Goal: Information Seeking & Learning: Compare options

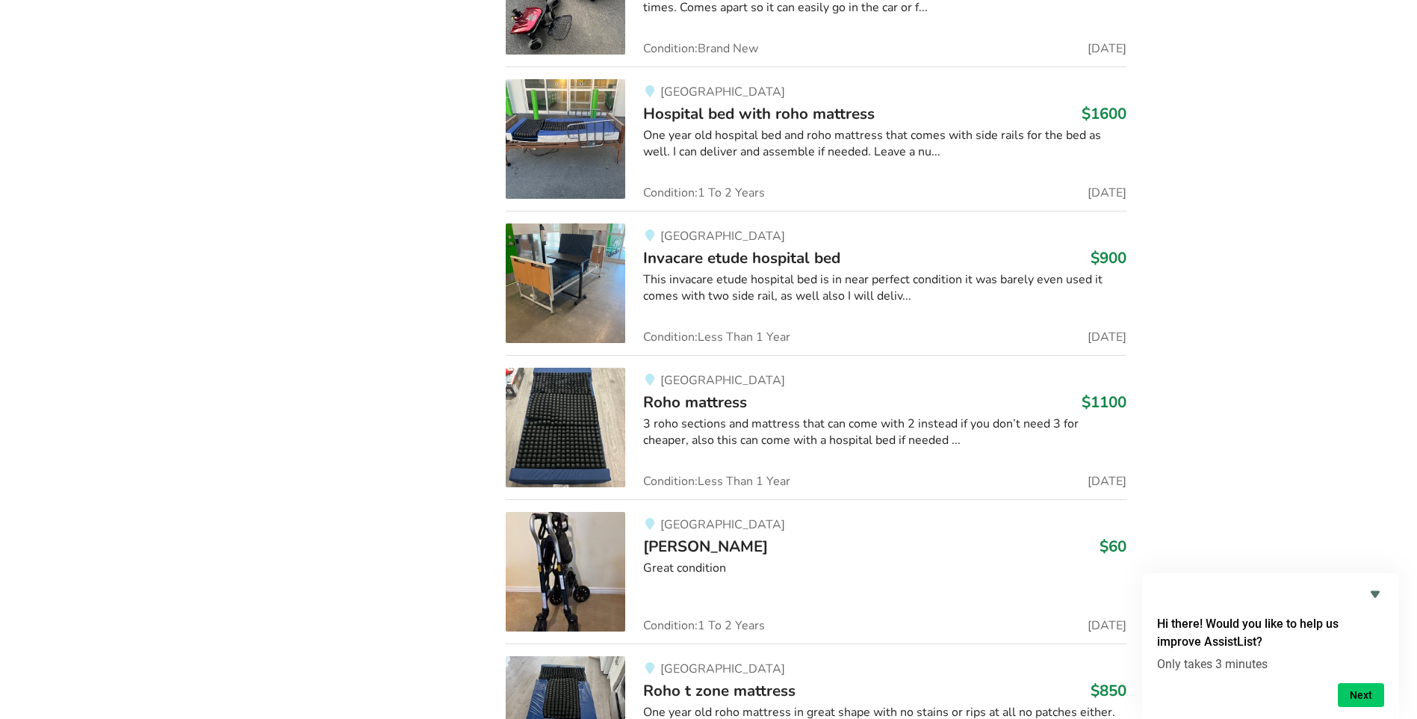
scroll to position [4894, 0]
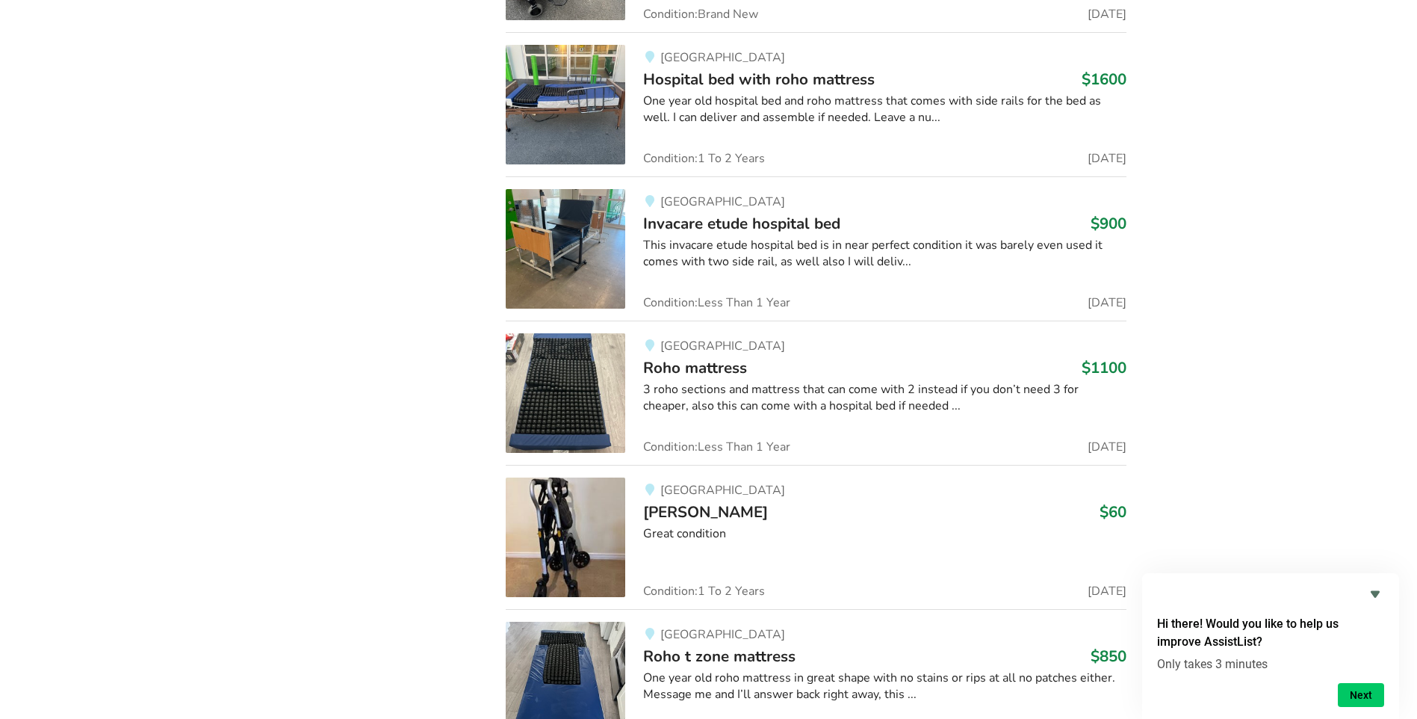
click at [567, 534] on img at bounding box center [566, 537] width 120 height 120
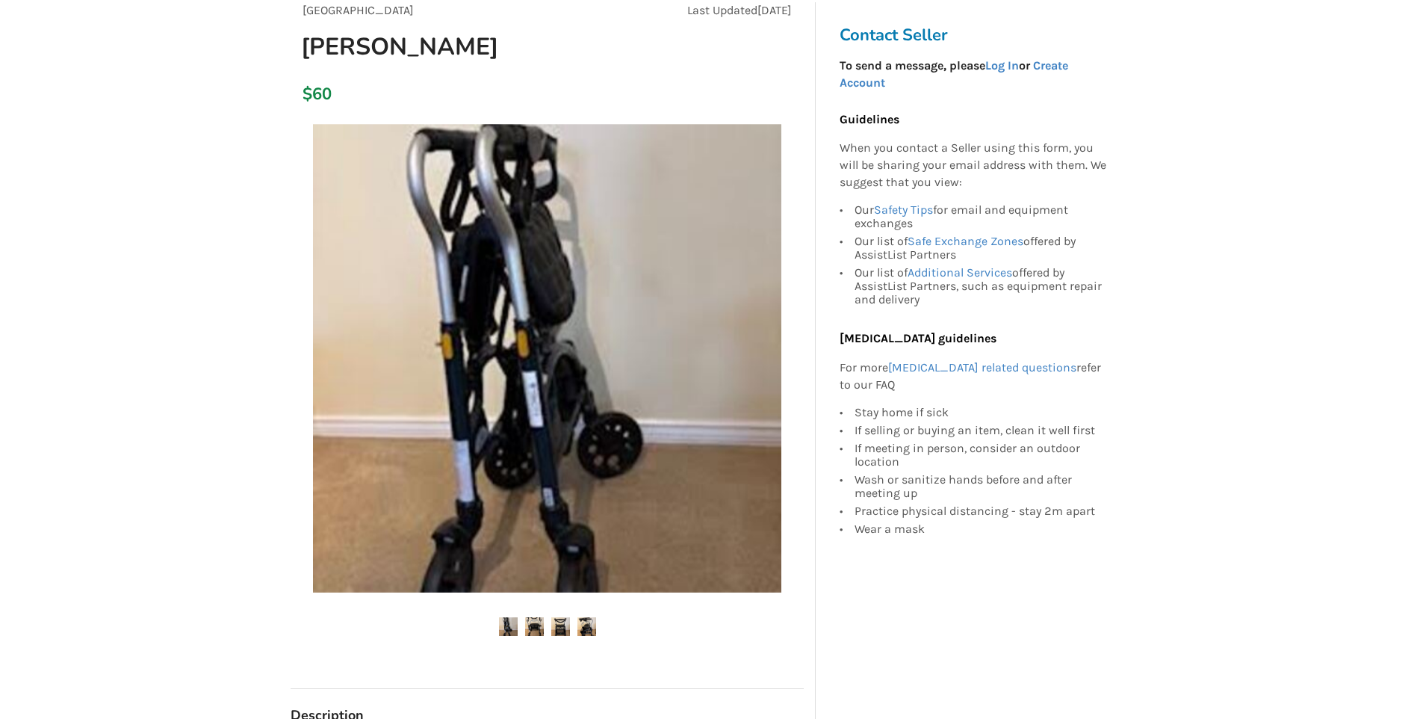
scroll to position [149, 0]
click at [534, 625] on img at bounding box center [534, 625] width 19 height 19
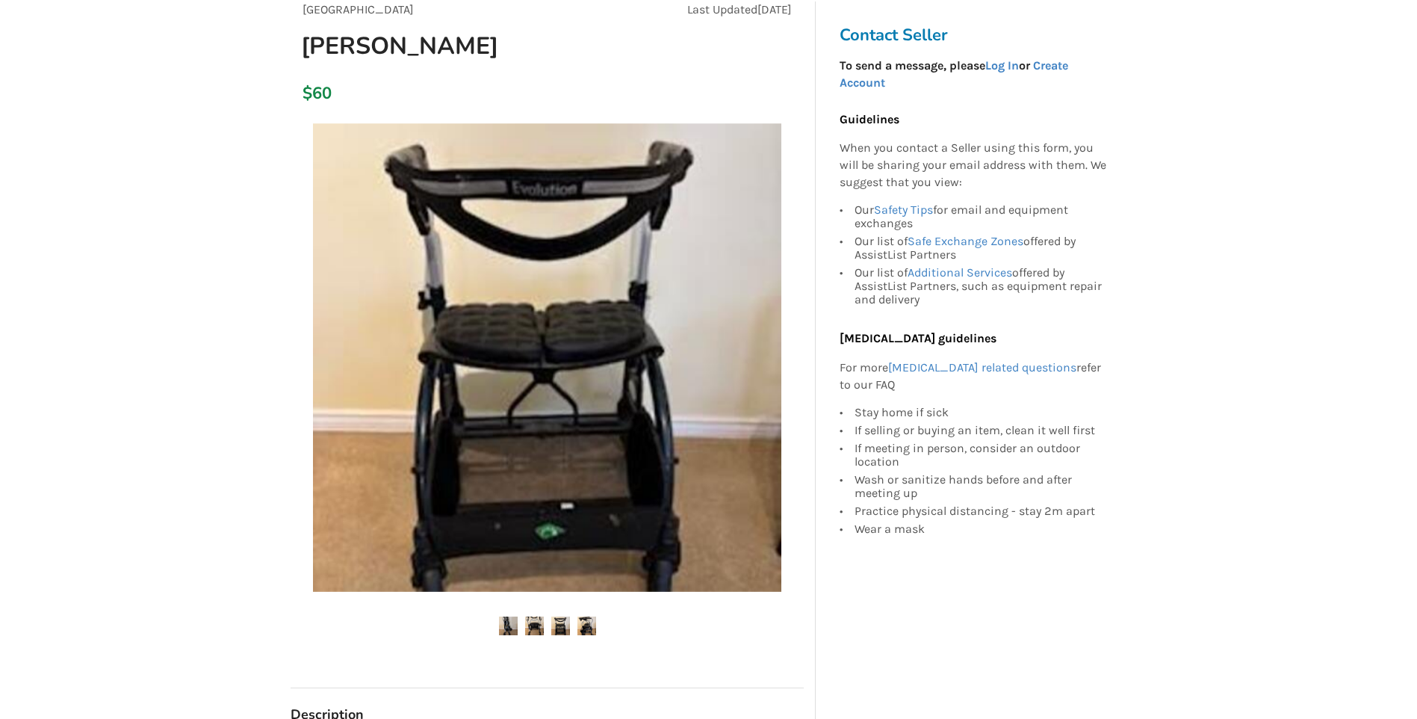
click at [552, 624] on img at bounding box center [560, 625] width 19 height 19
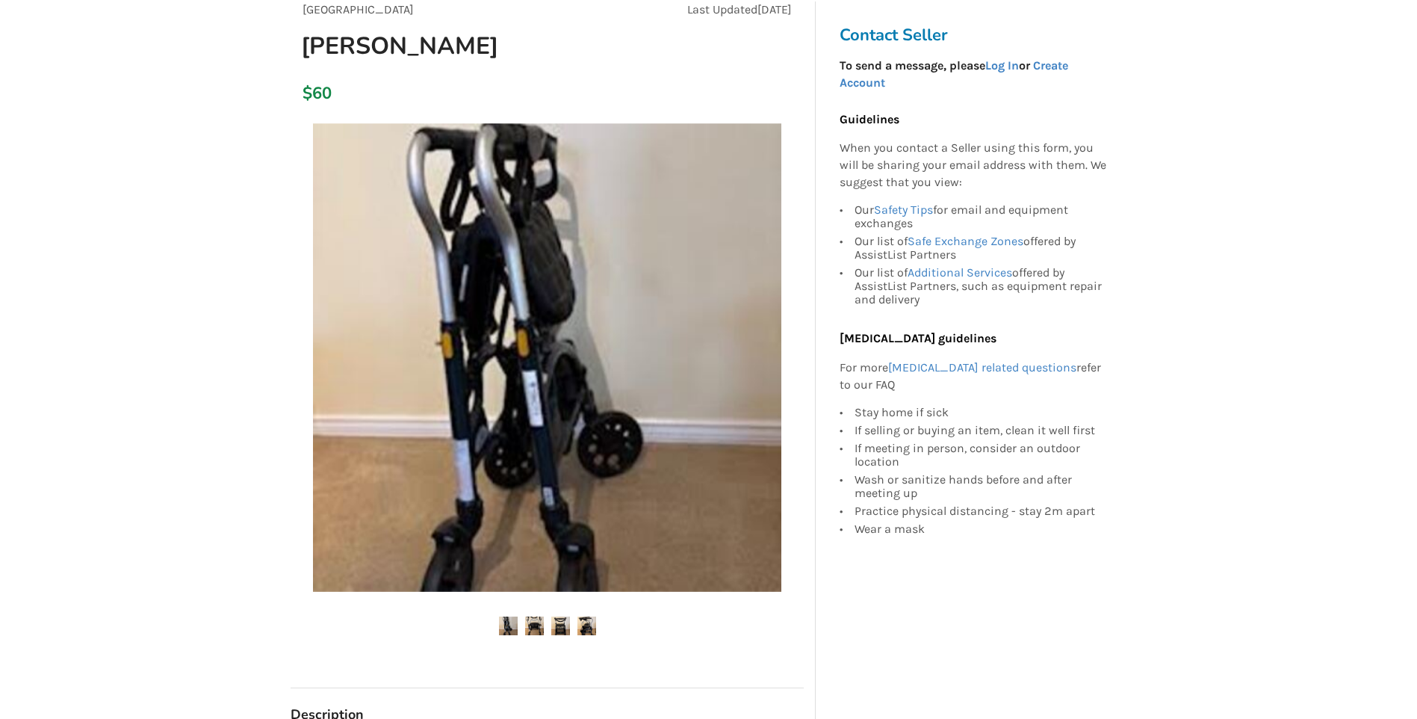
click at [582, 623] on img at bounding box center [586, 625] width 19 height 19
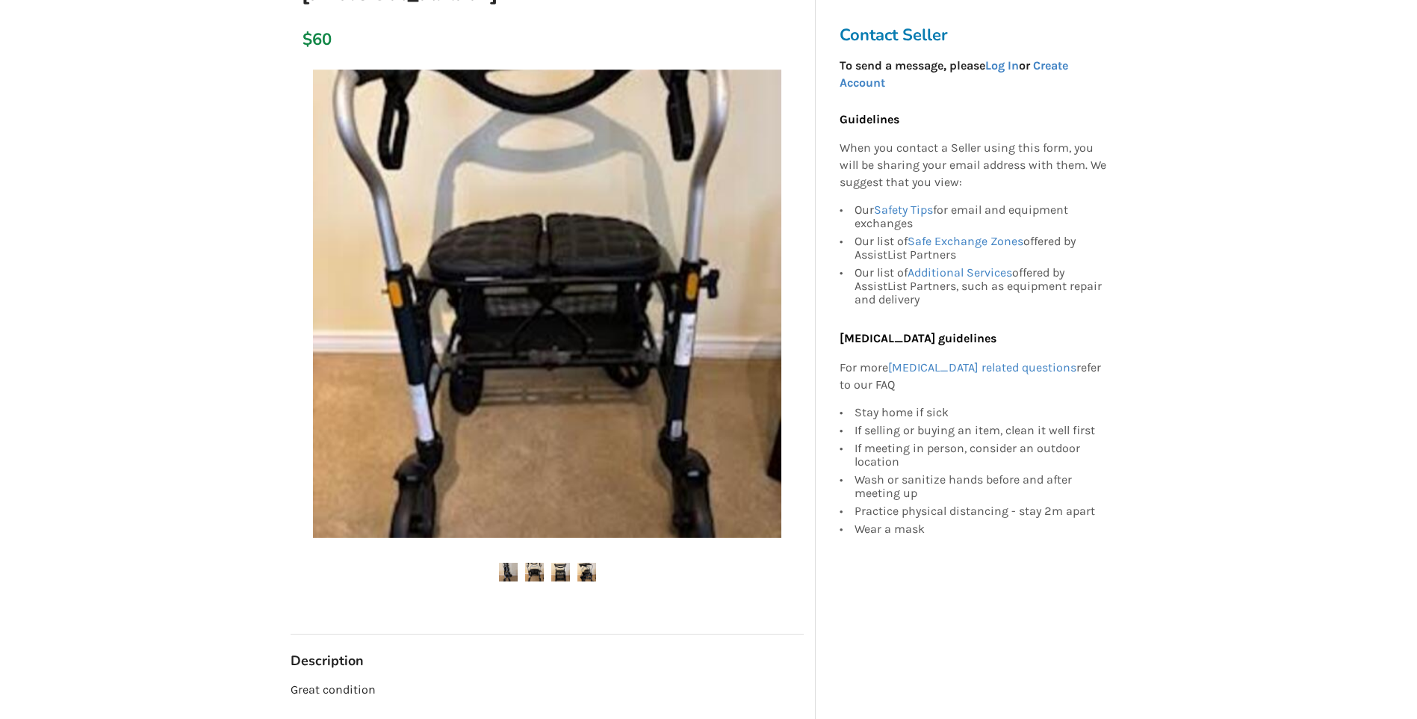
scroll to position [224, 0]
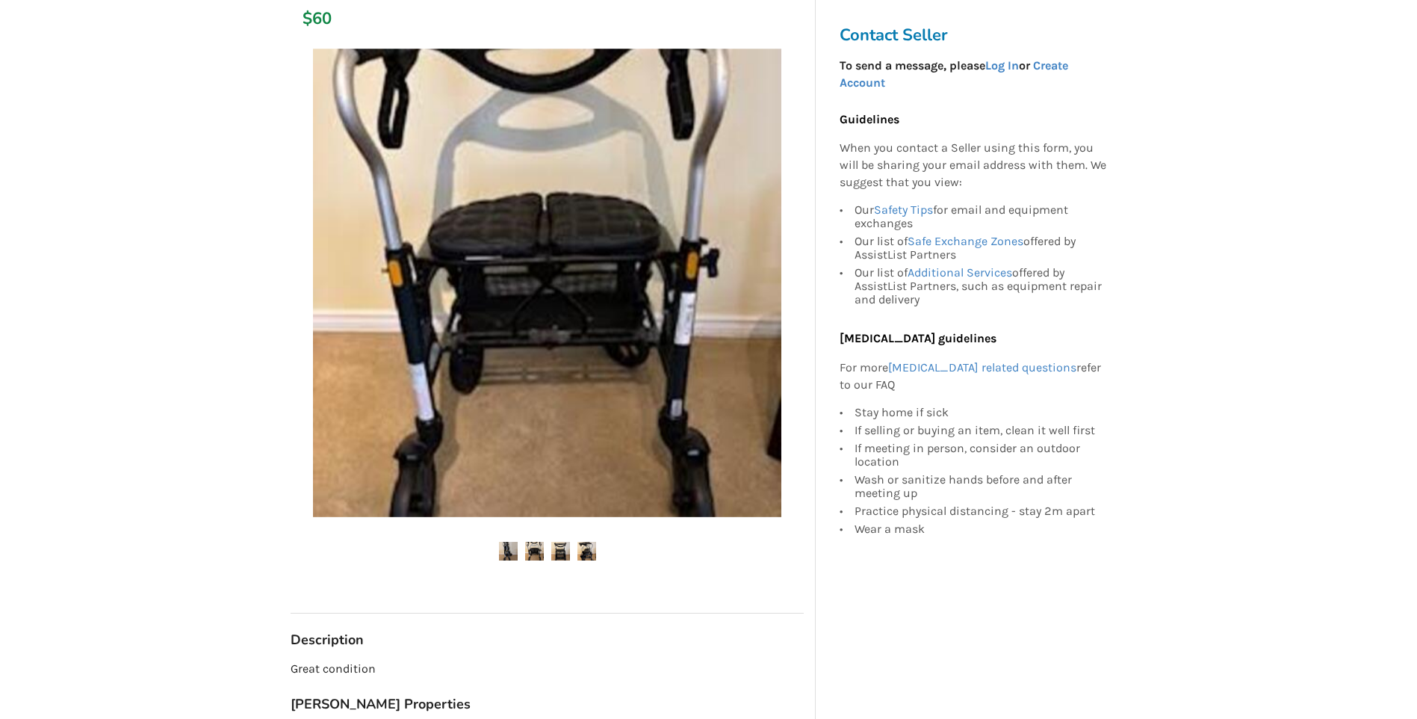
click at [563, 554] on img at bounding box center [560, 551] width 19 height 19
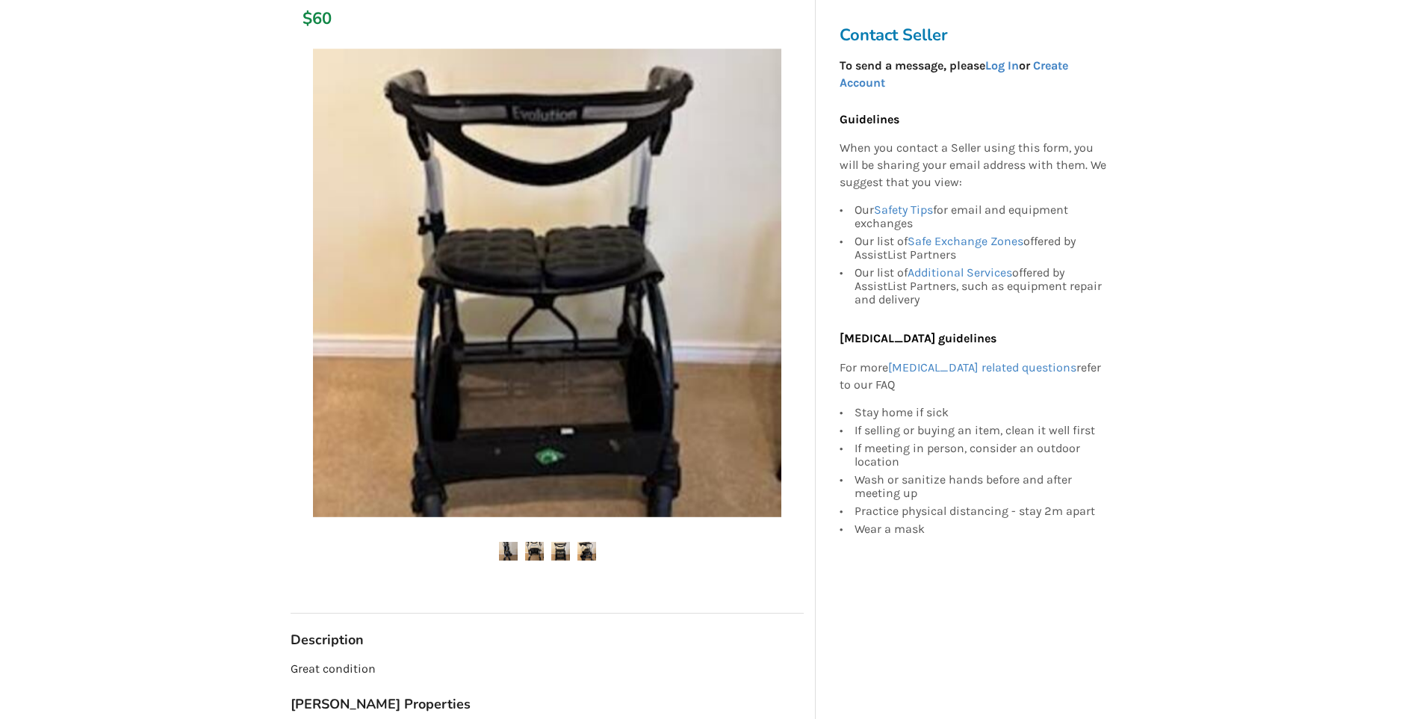
click at [583, 546] on img at bounding box center [586, 551] width 19 height 19
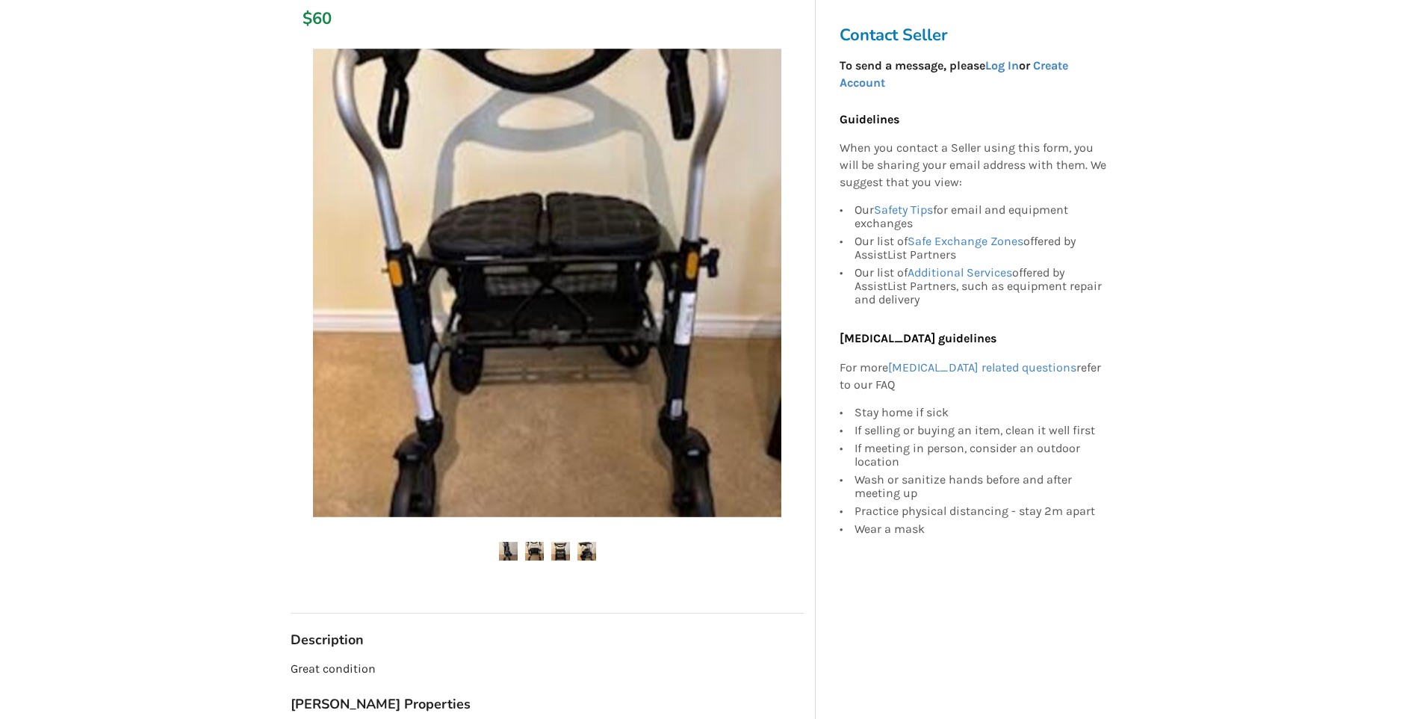
click at [506, 545] on img at bounding box center [508, 551] width 19 height 19
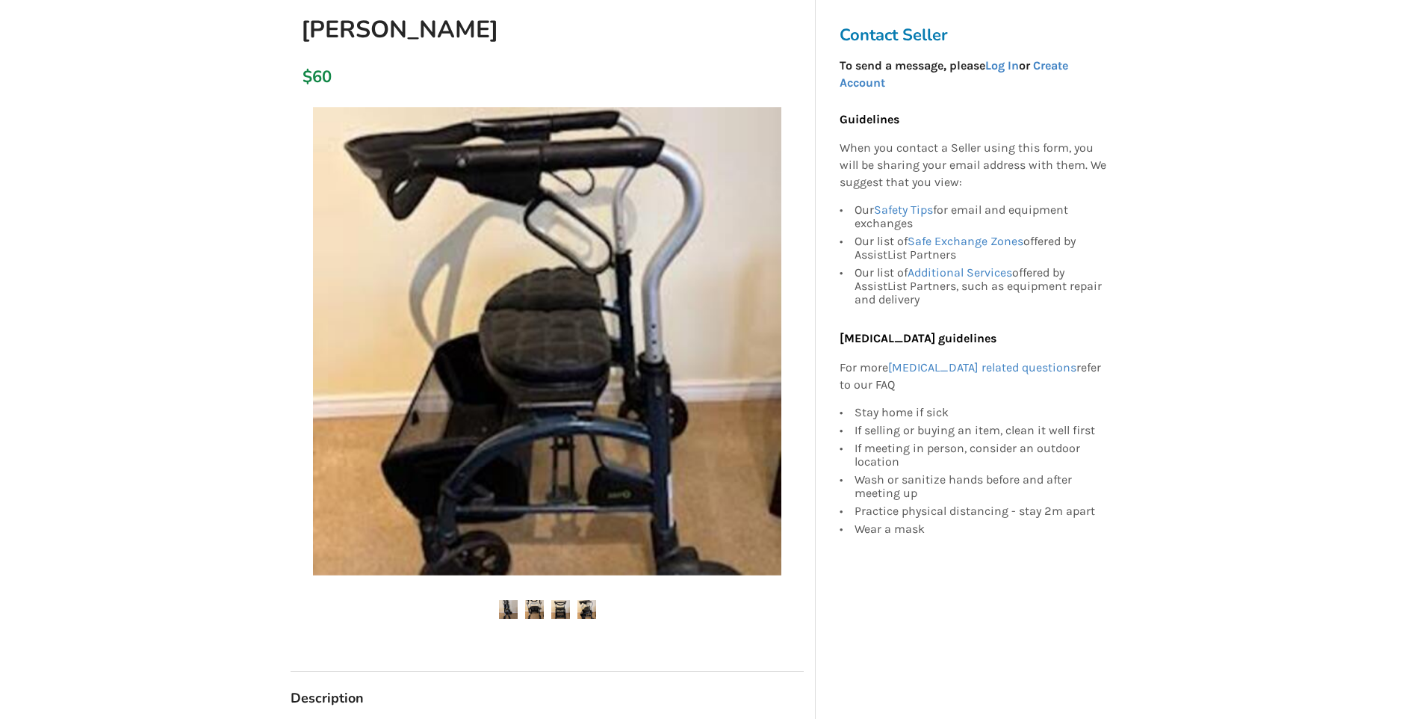
scroll to position [149, 0]
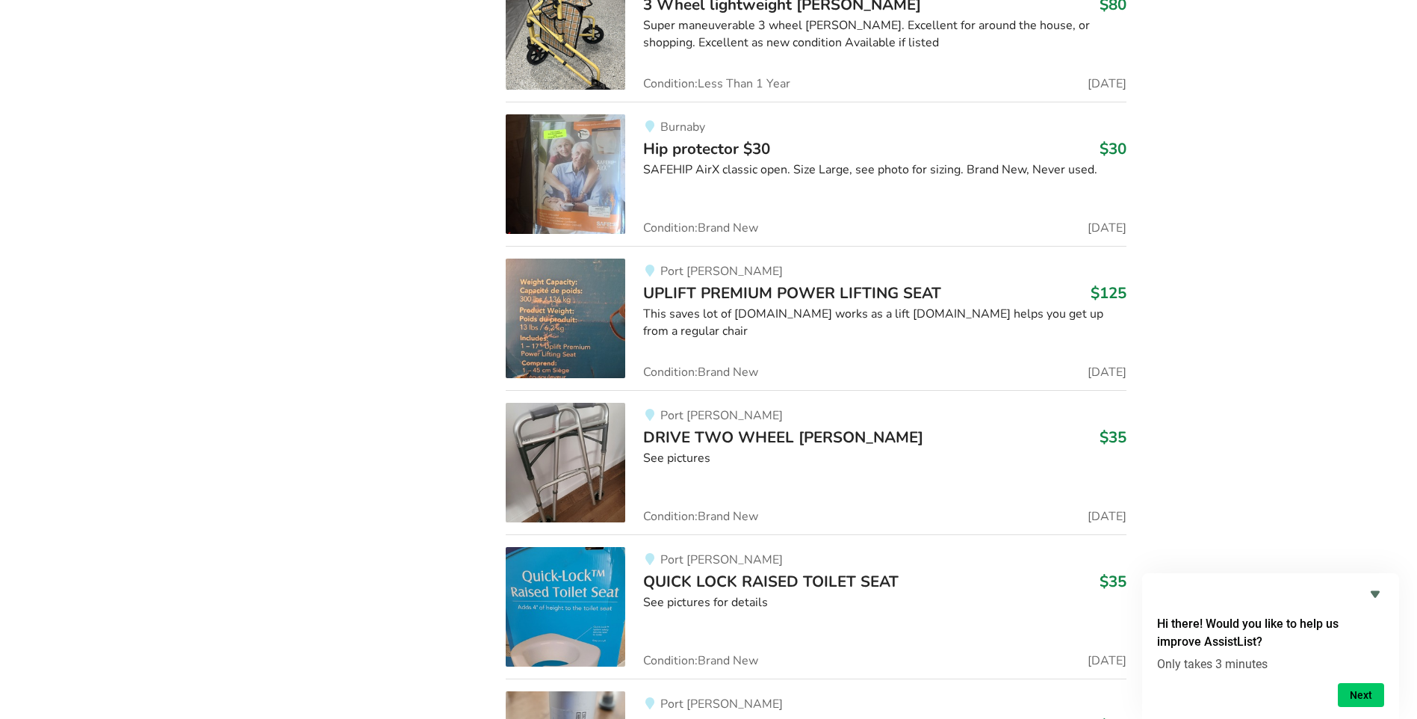
scroll to position [10219, 0]
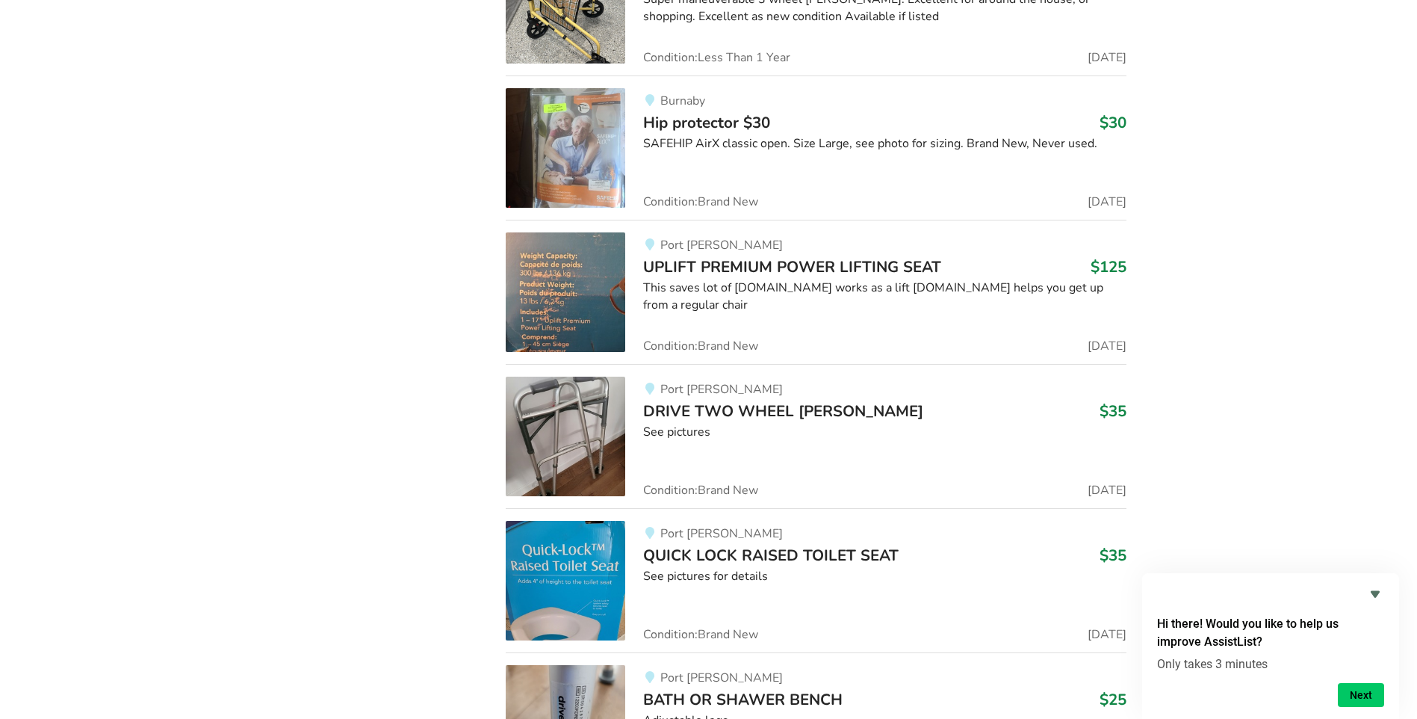
click at [562, 565] on img at bounding box center [566, 581] width 120 height 120
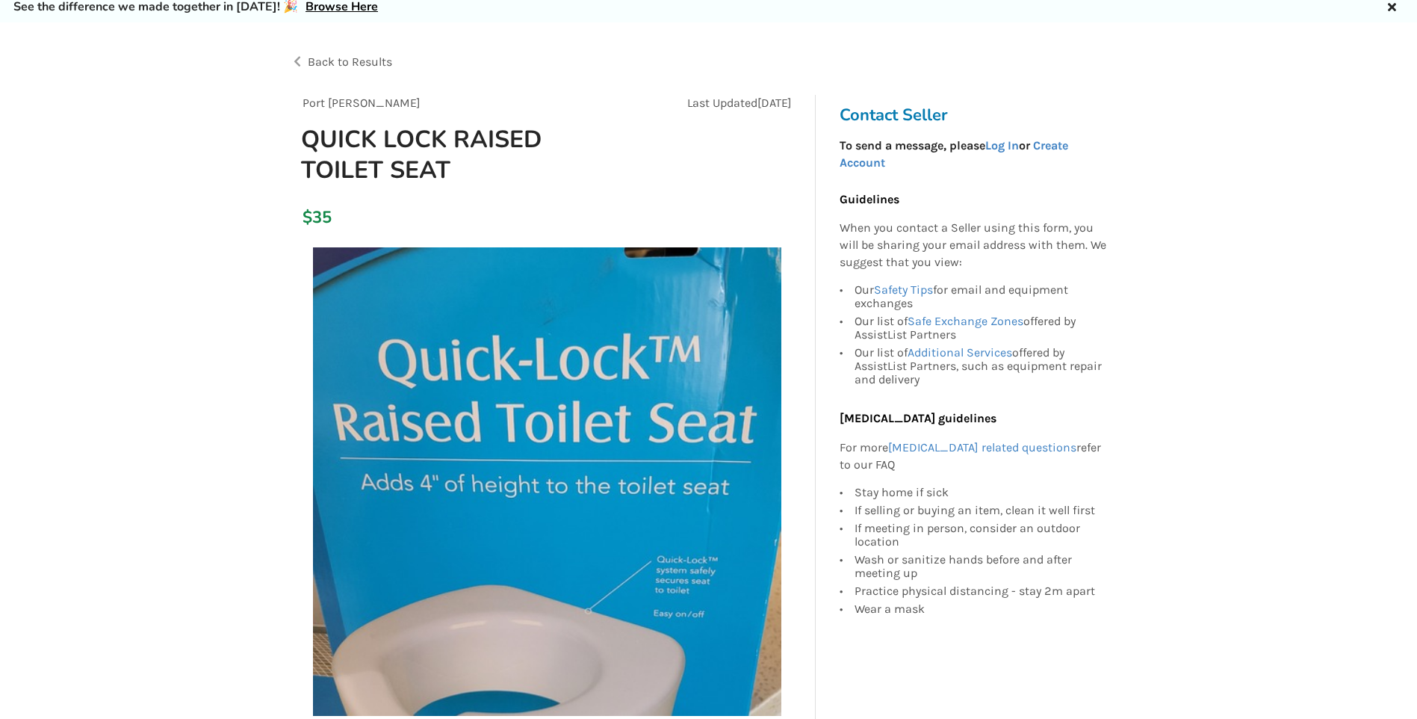
scroll to position [149, 0]
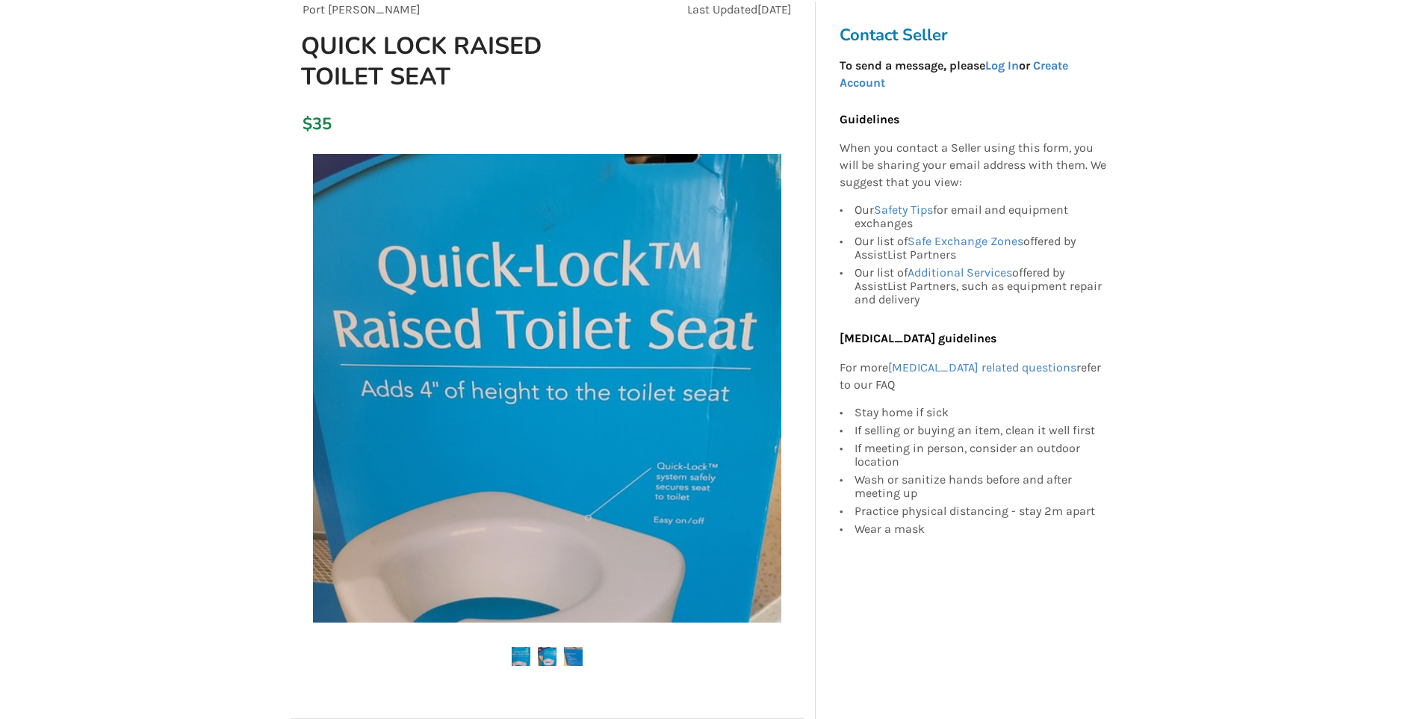
click at [534, 652] on ul at bounding box center [547, 657] width 513 height 20
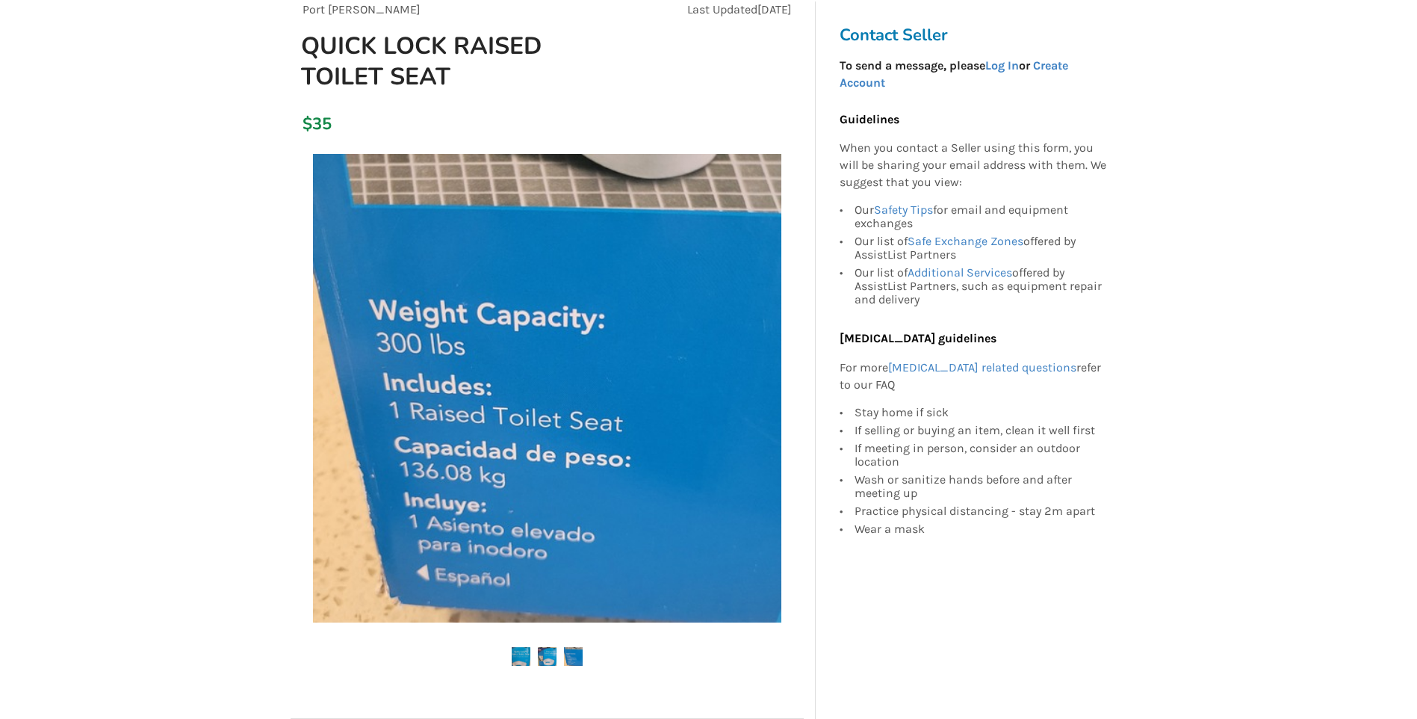
click at [572, 651] on img at bounding box center [573, 656] width 19 height 19
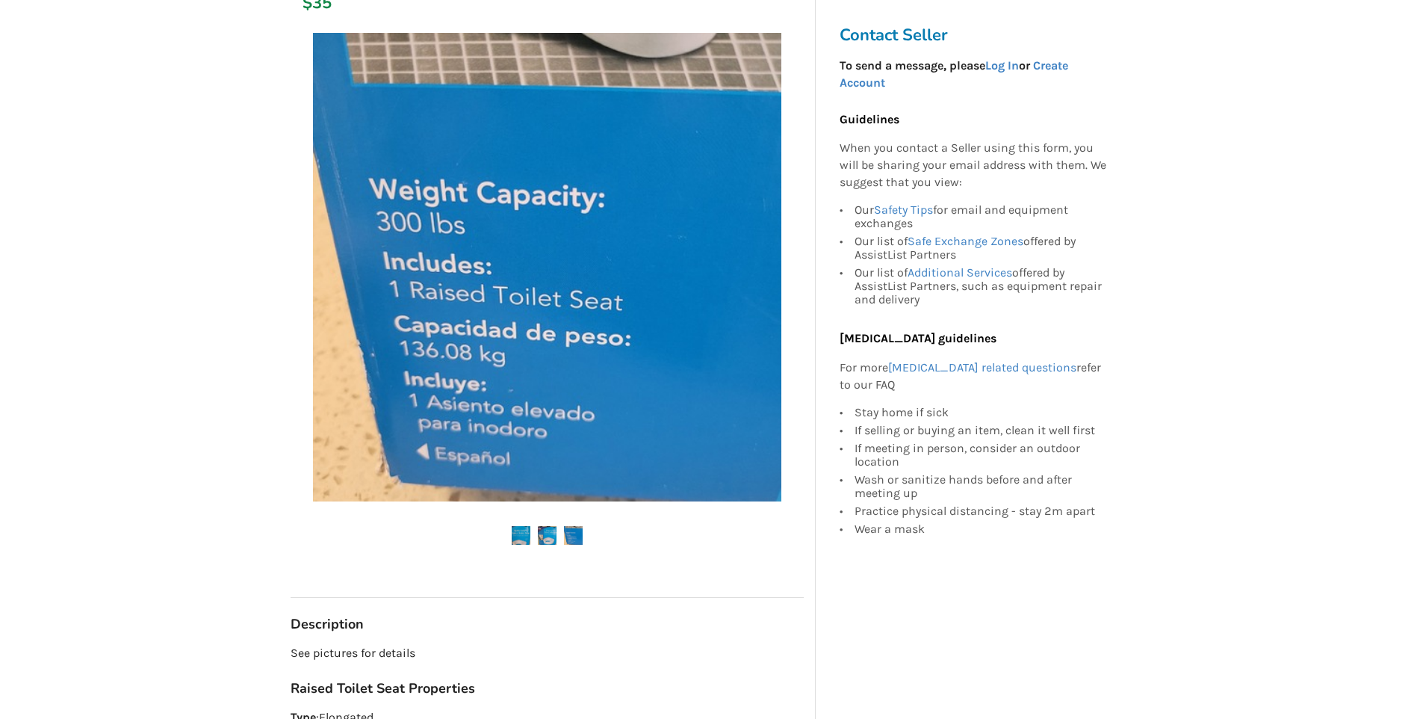
scroll to position [224, 0]
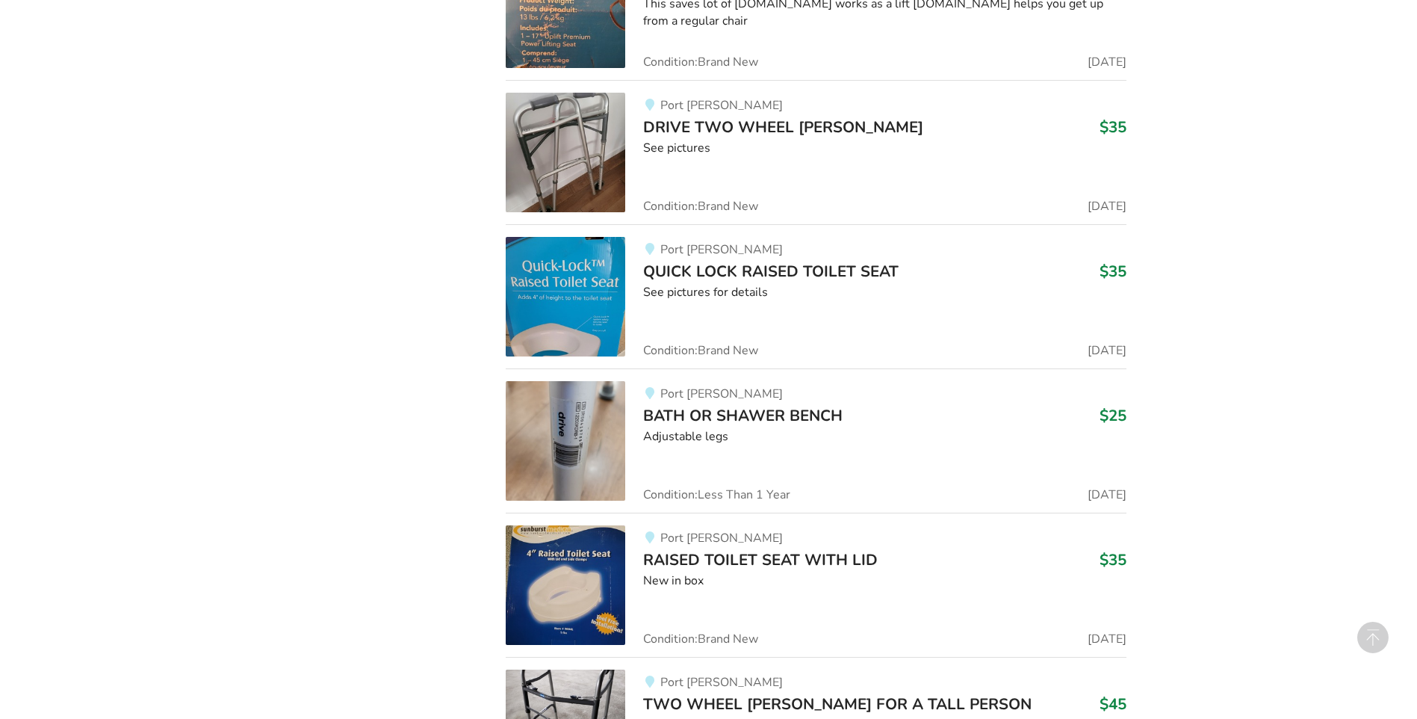
scroll to position [10541, 0]
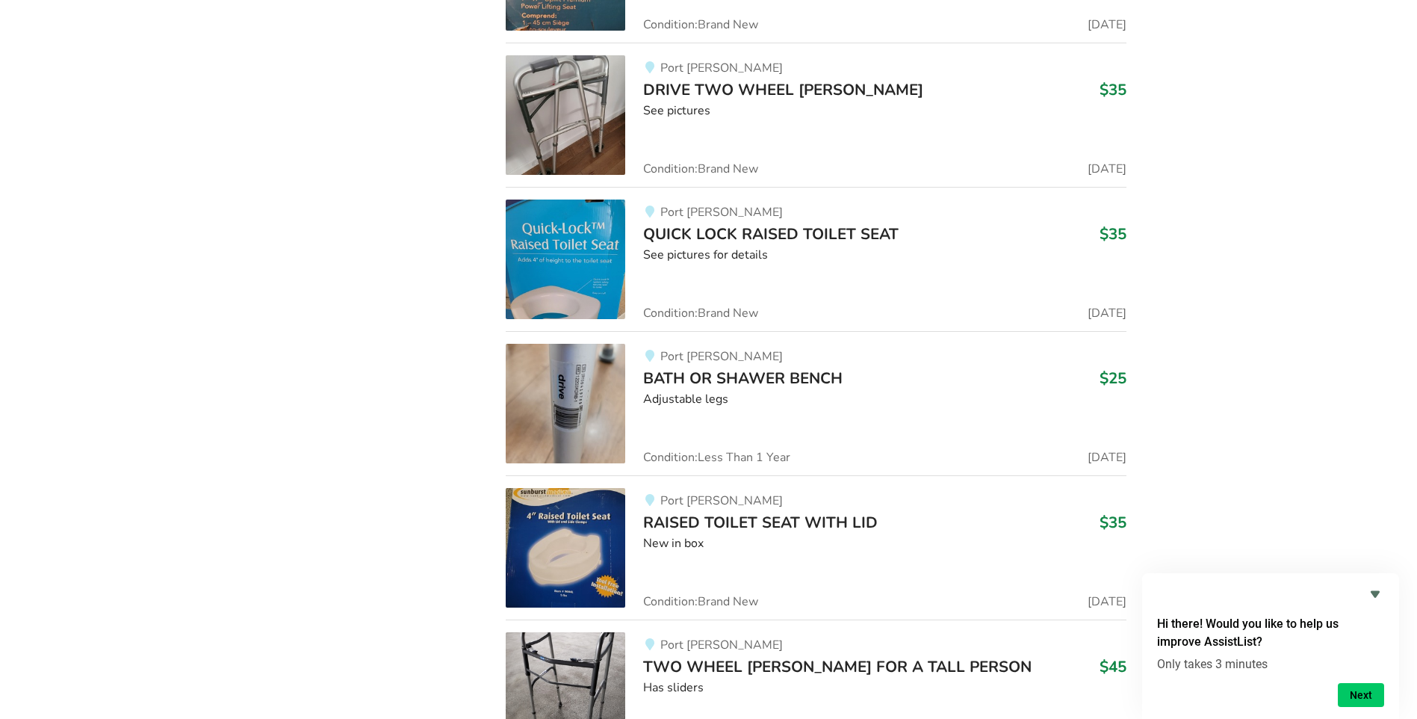
click at [548, 528] on img at bounding box center [566, 548] width 120 height 120
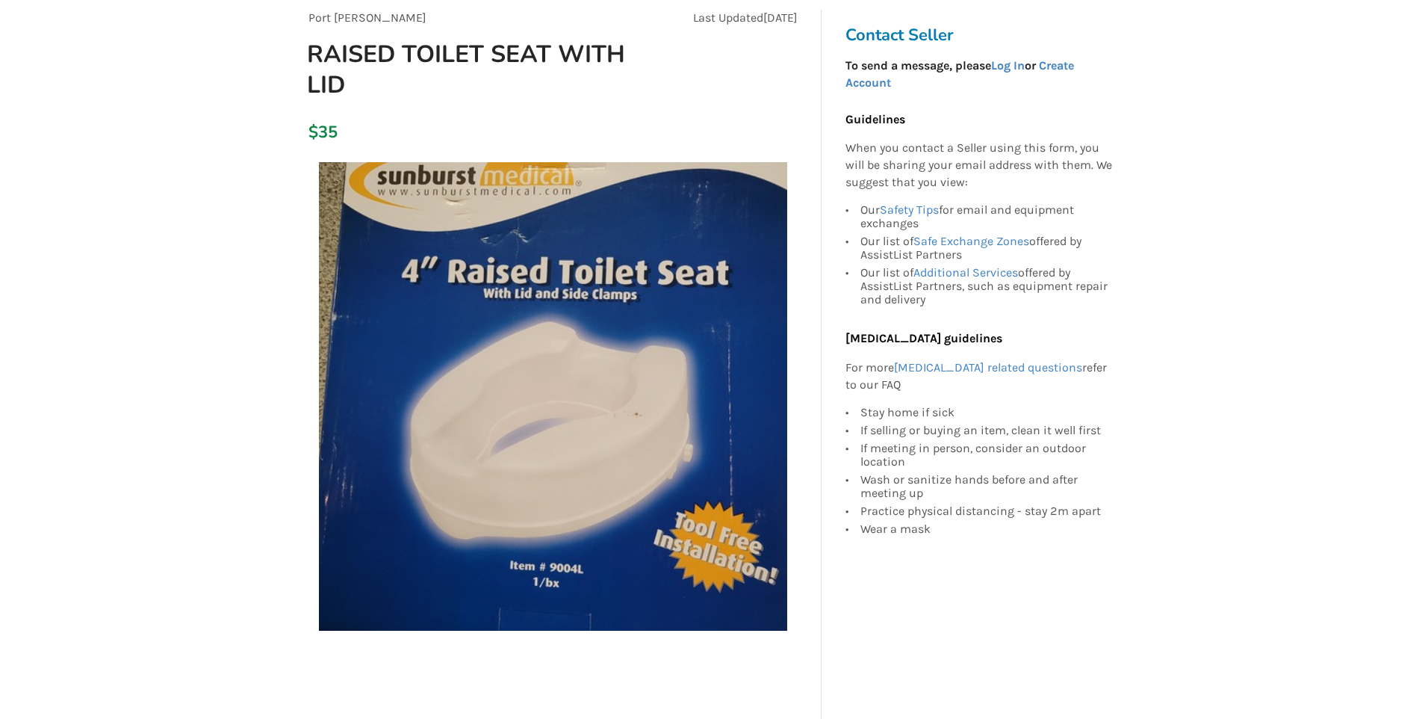
scroll to position [149, 0]
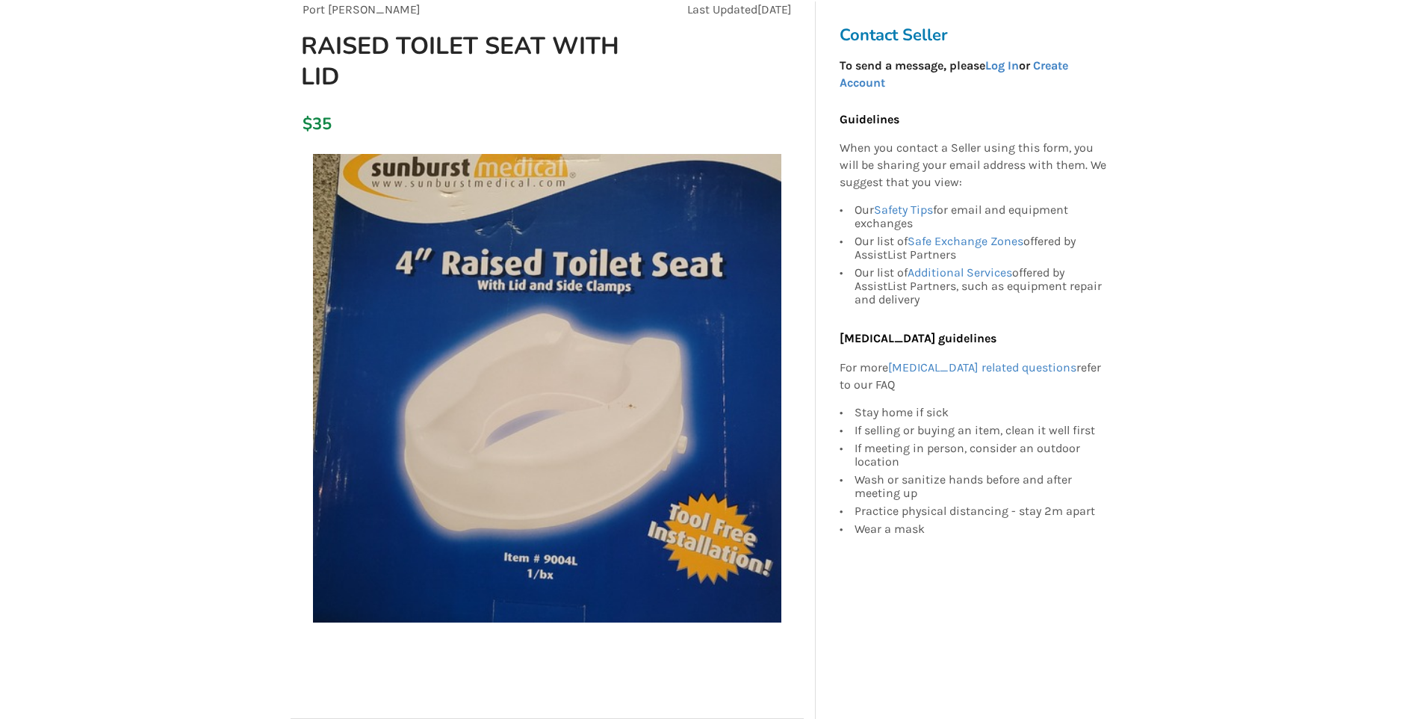
click at [630, 520] on img at bounding box center [547, 388] width 468 height 468
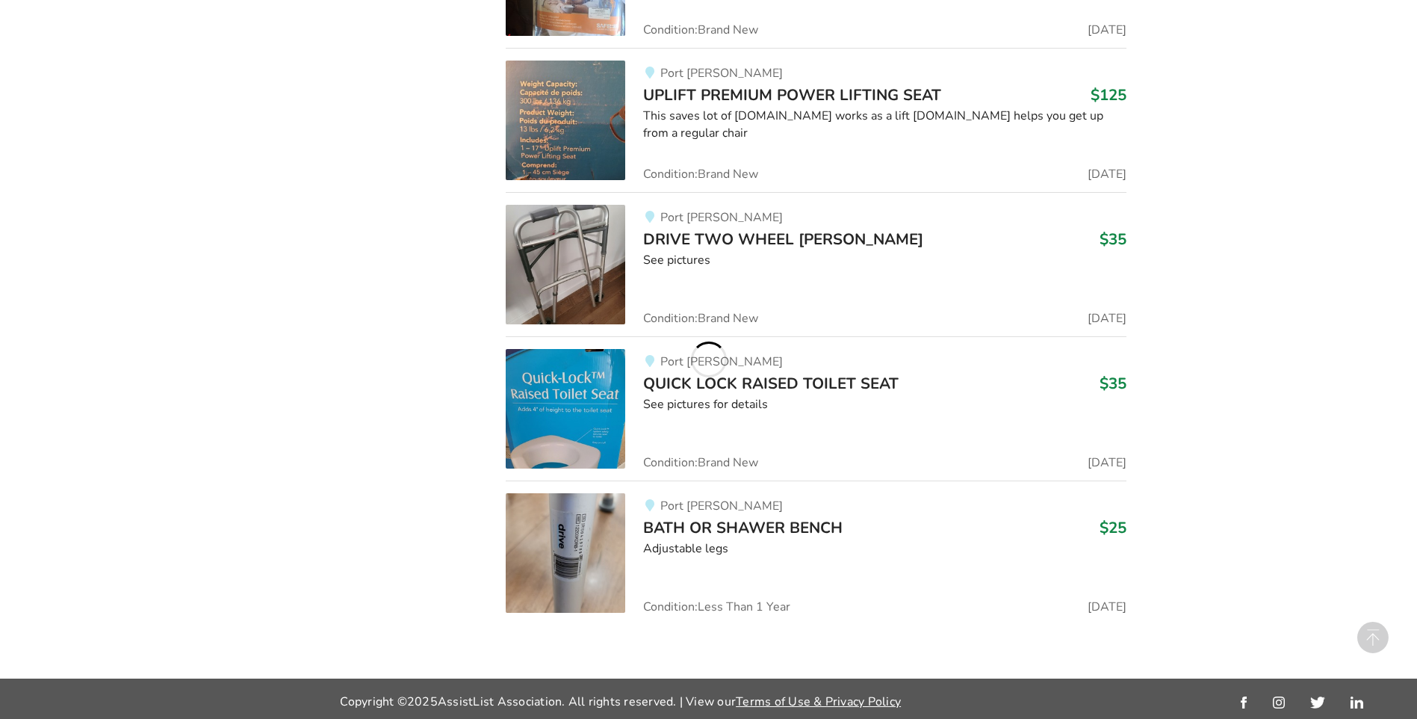
scroll to position [10541, 0]
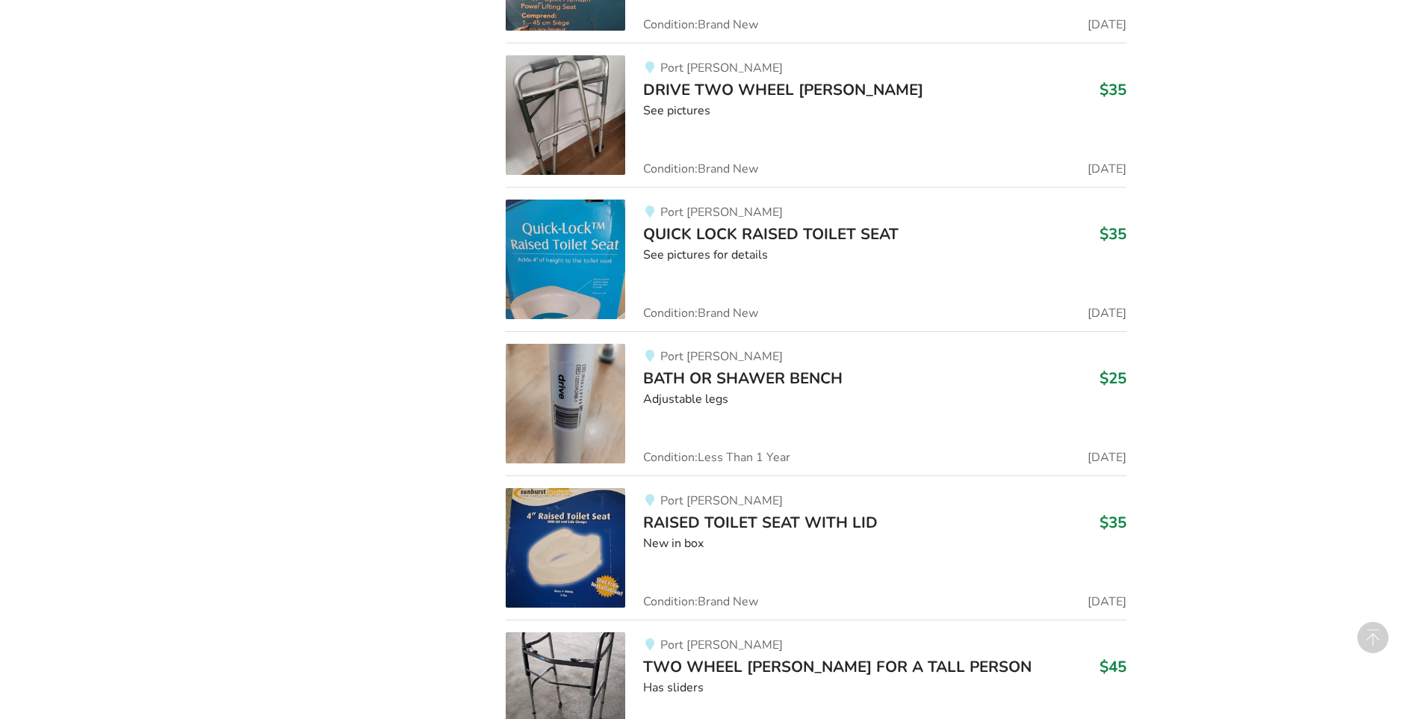
click at [580, 287] on img at bounding box center [566, 259] width 120 height 120
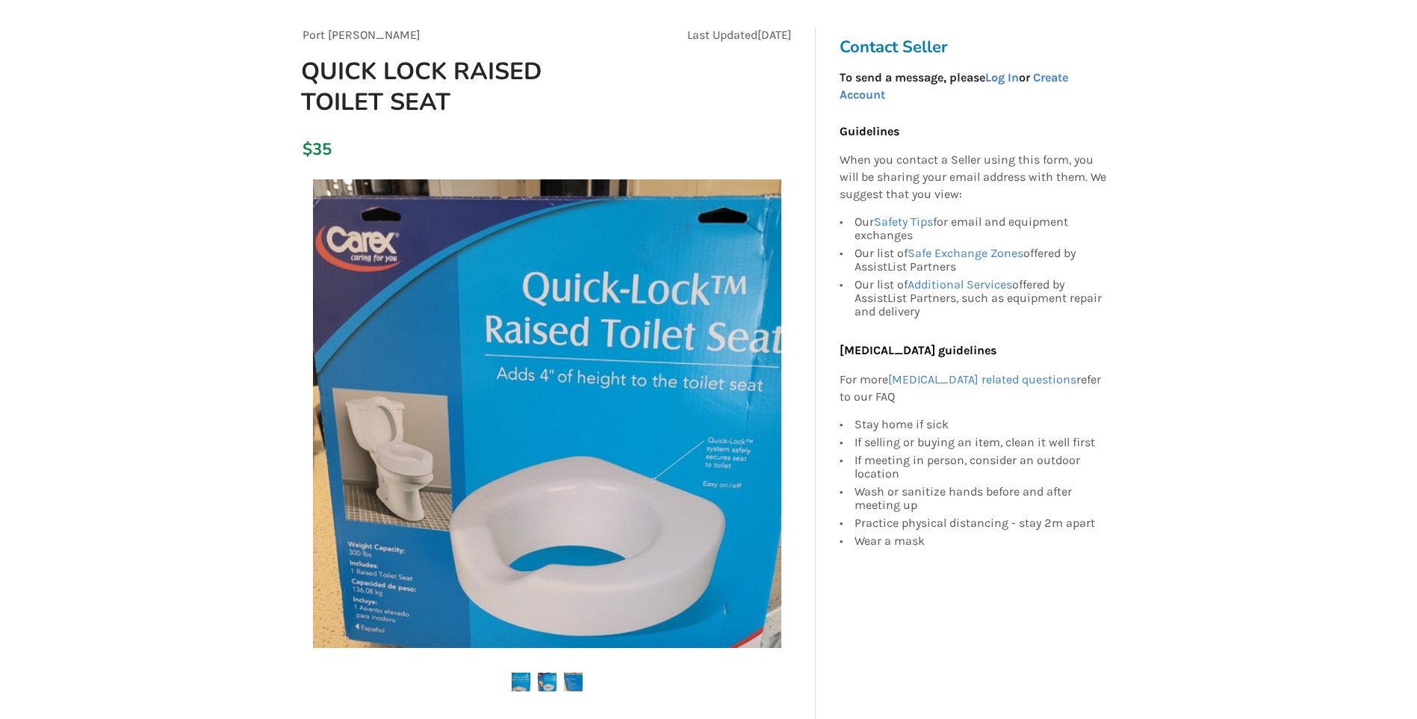
scroll to position [149, 0]
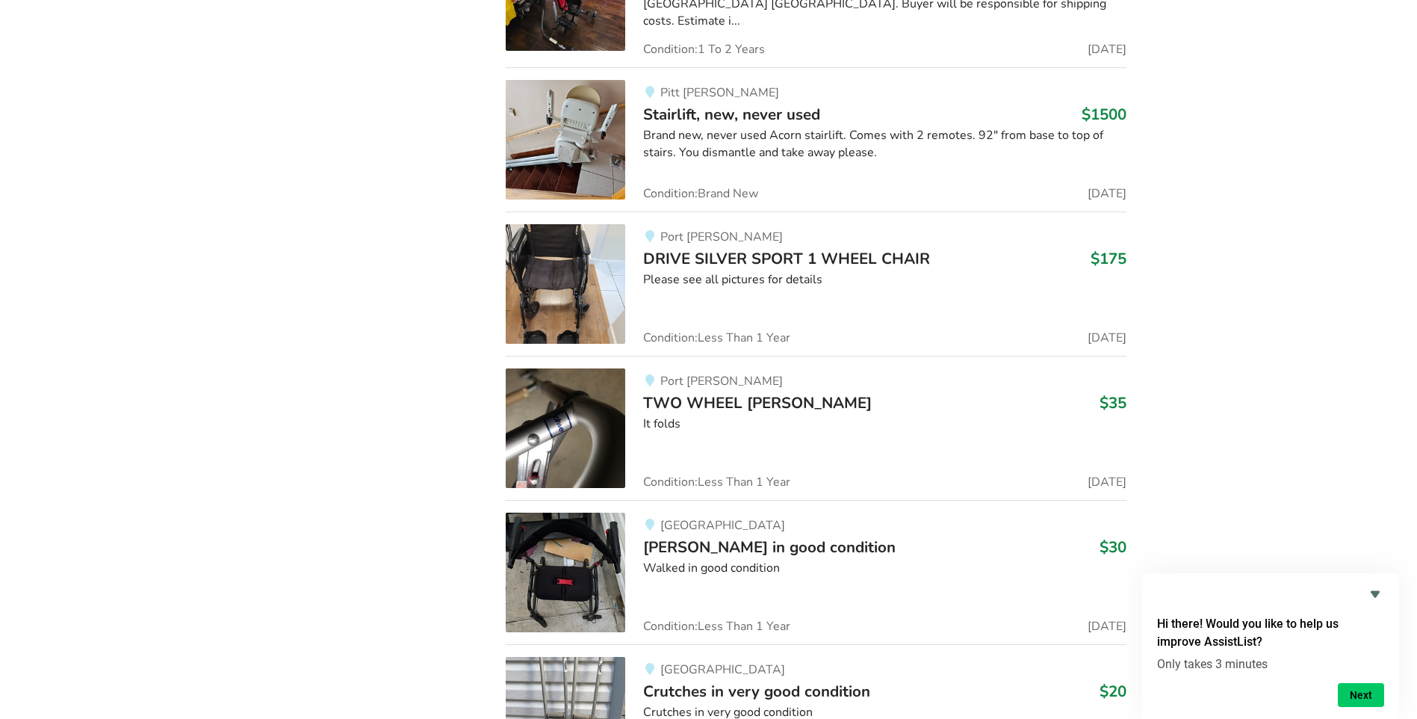
scroll to position [12595, 0]
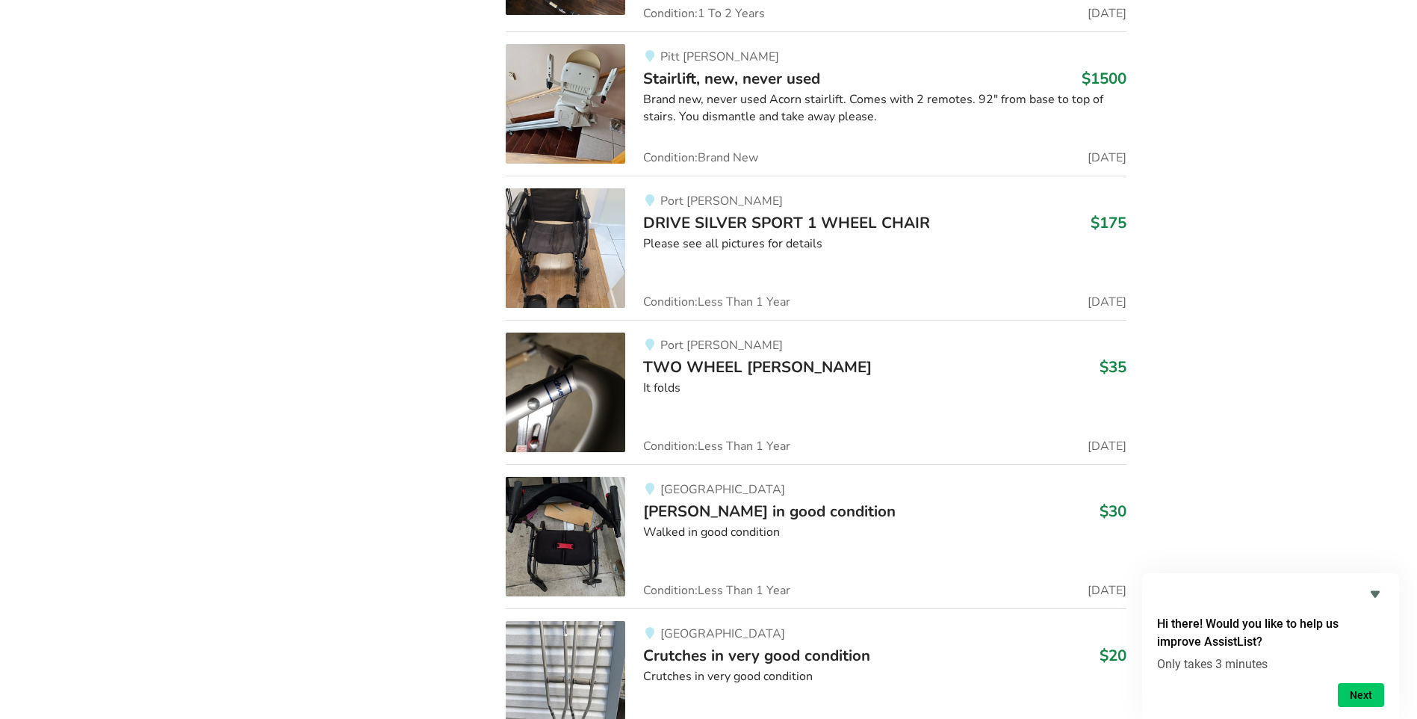
click at [577, 528] on img at bounding box center [566, 537] width 120 height 120
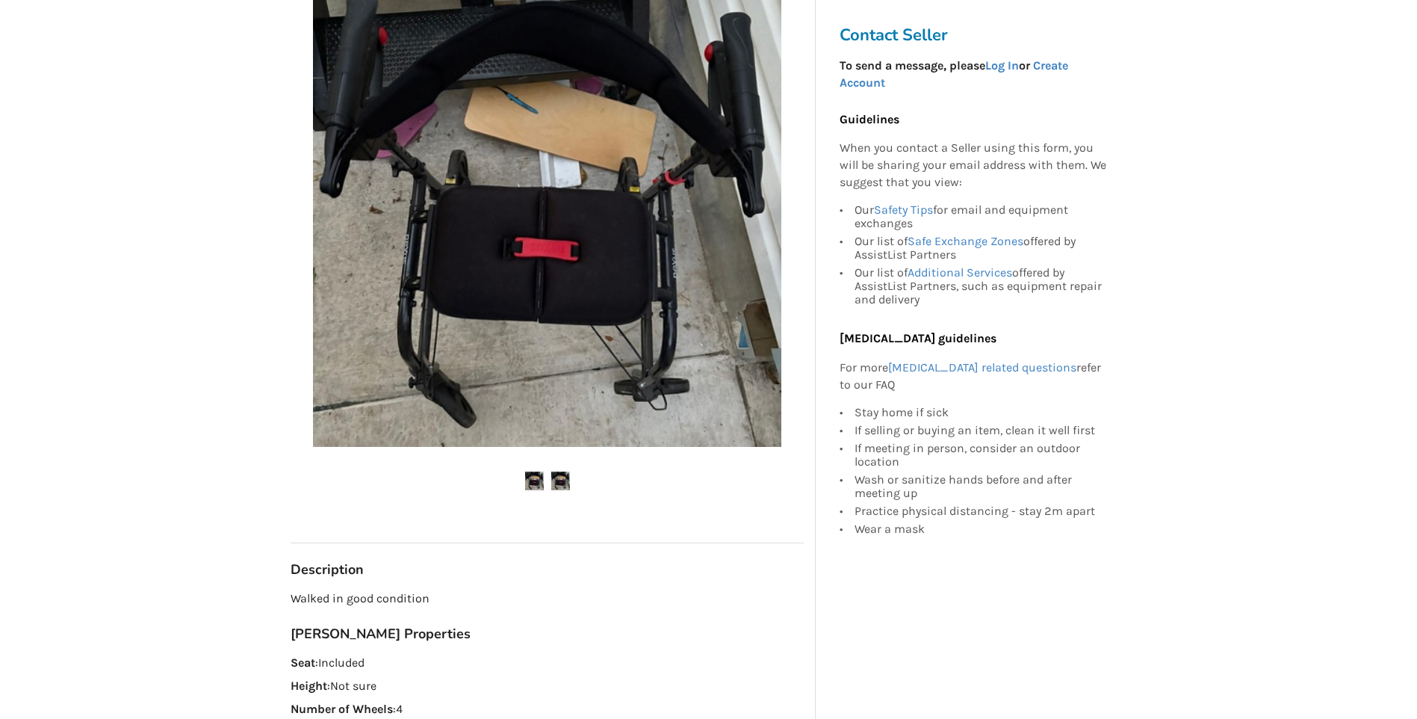
scroll to position [374, 0]
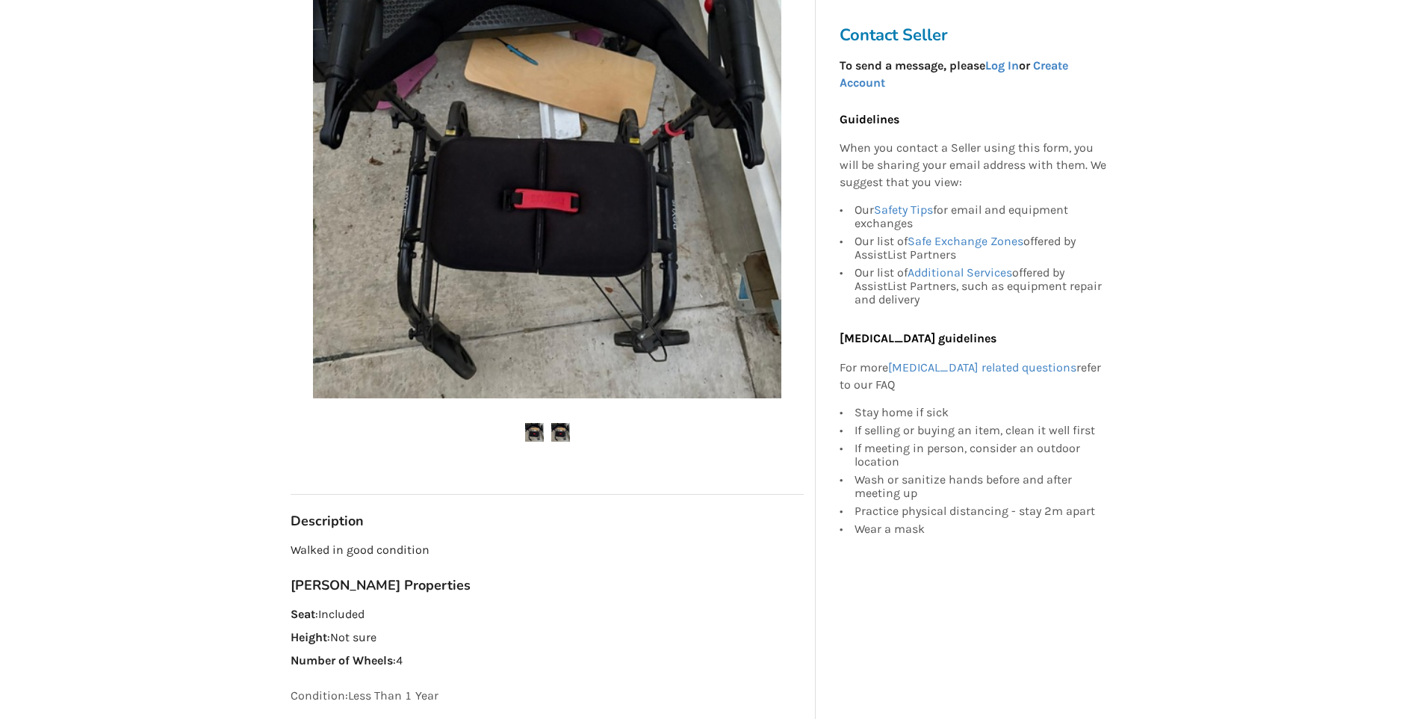
click at [557, 423] on img at bounding box center [560, 432] width 19 height 19
click at [533, 423] on img at bounding box center [534, 432] width 19 height 19
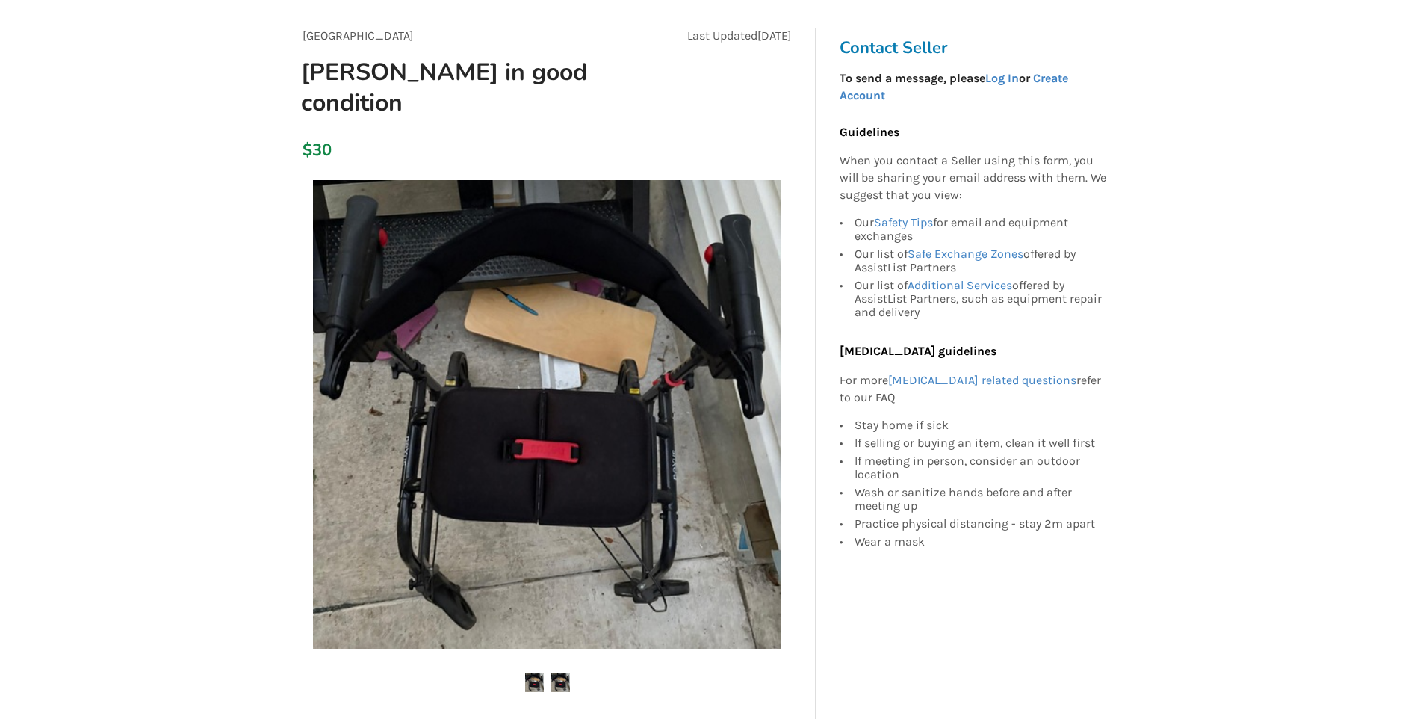
scroll to position [149, 0]
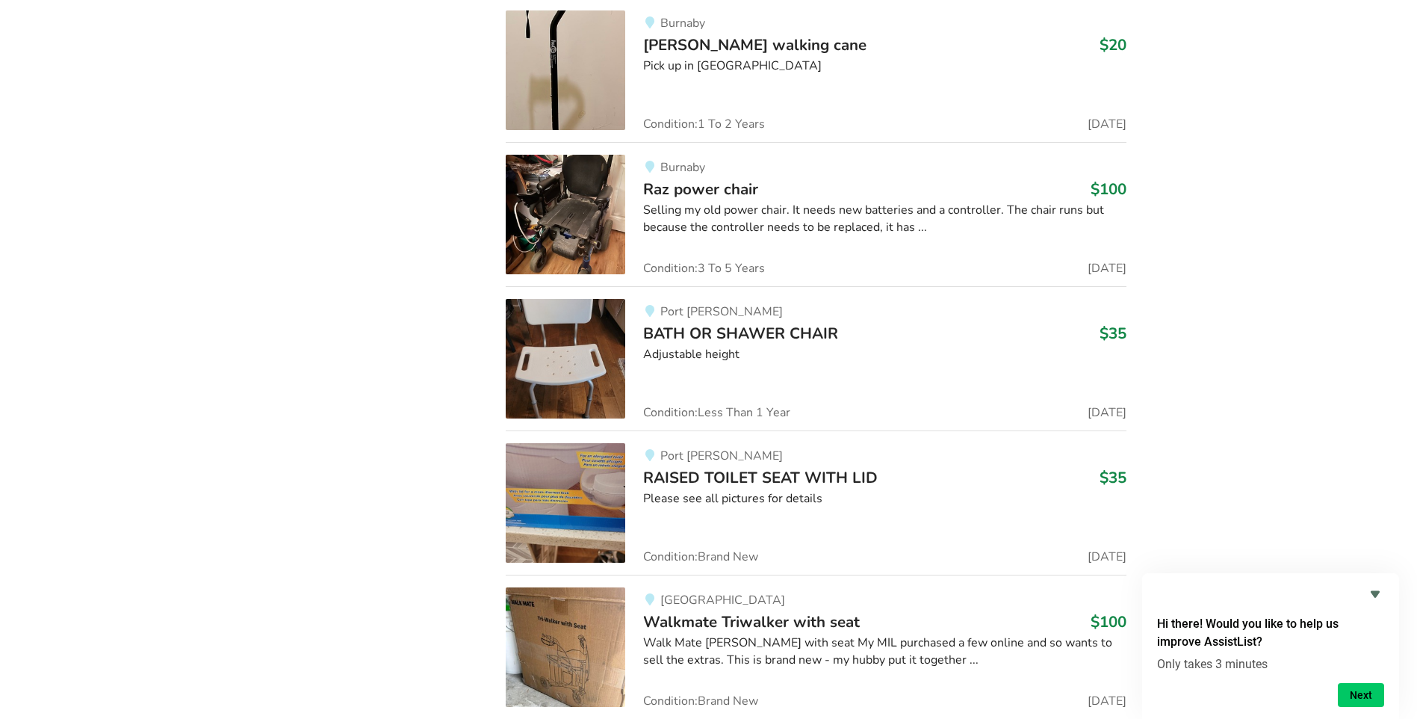
scroll to position [14261, 0]
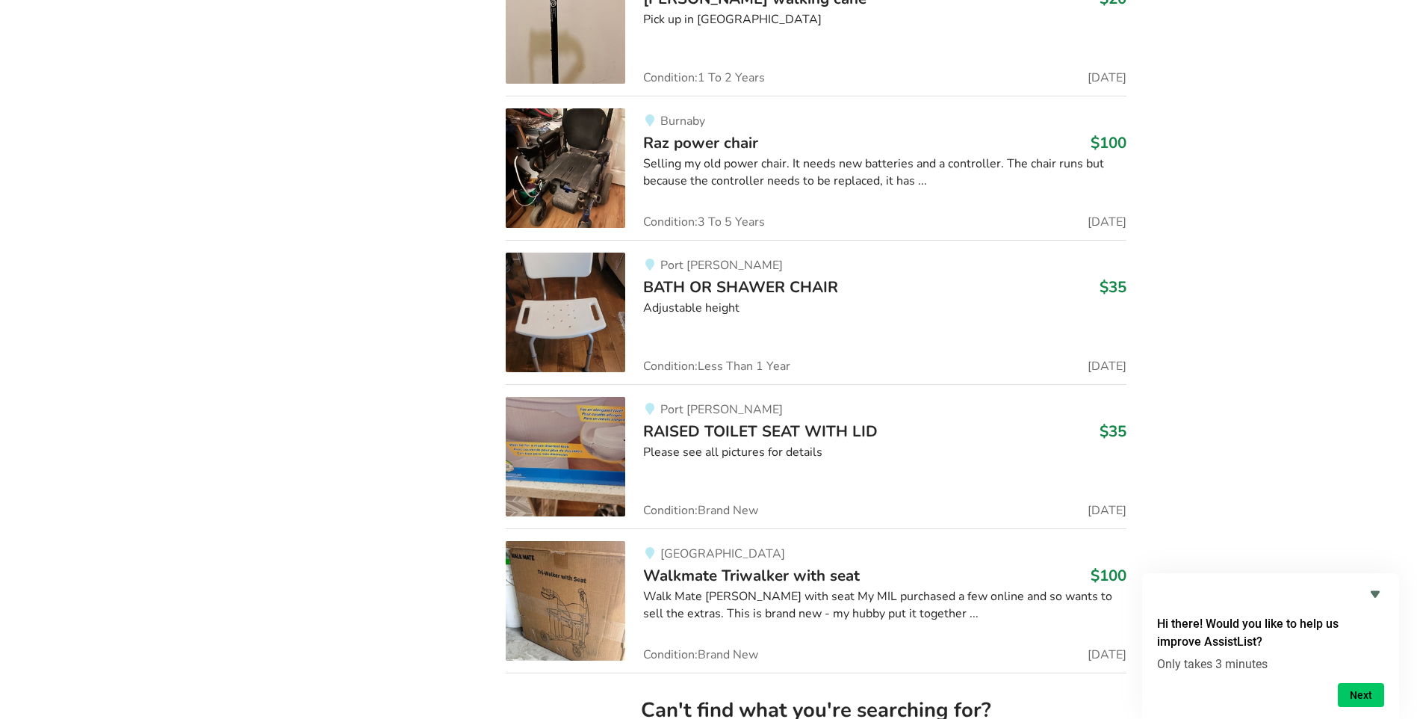
click at [574, 569] on img at bounding box center [566, 601] width 120 height 120
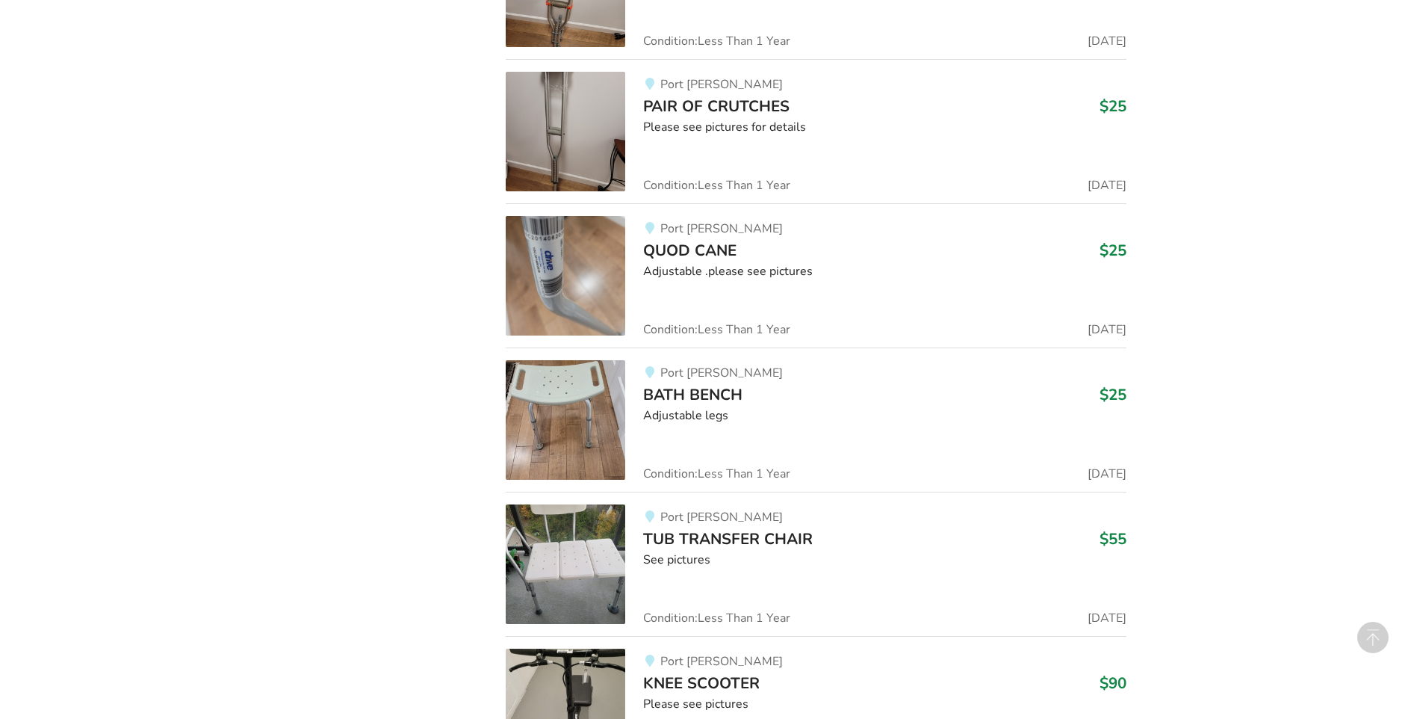
scroll to position [16427, 0]
